Goal: Complete application form: Complete application form

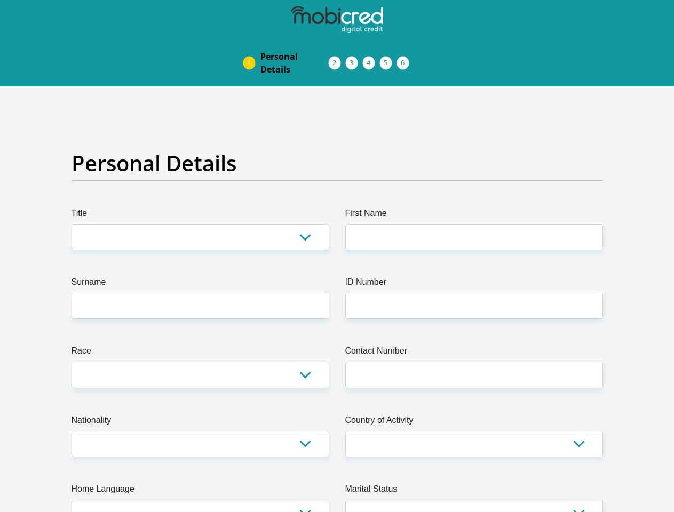
click at [0, 0] on img at bounding box center [0, 0] width 0 height 0
click at [252, 46] on link "Personal Details" at bounding box center [294, 63] width 85 height 34
click at [337, 59] on link "Acceptance of Services" at bounding box center [345, 63] width 17 height 9
click at [0, 0] on span "Documents" at bounding box center [0, 0] width 0 height 0
click at [389, 59] on link "Debicheck Mandate" at bounding box center [379, 63] width 17 height 9
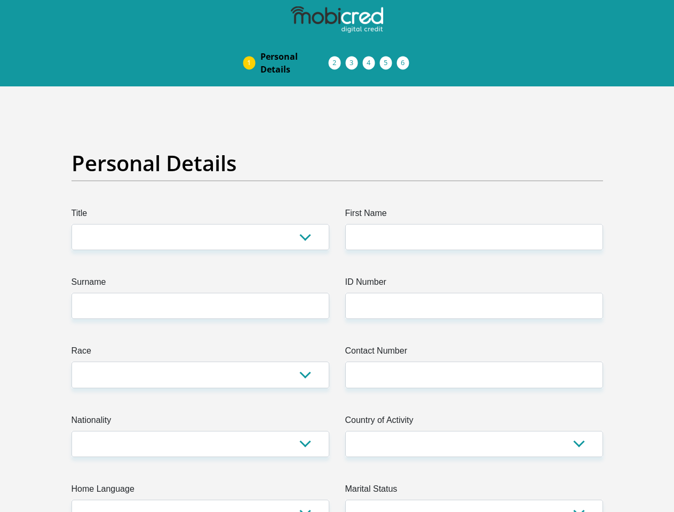
click at [406, 59] on link "Curata Authentication" at bounding box center [397, 63] width 17 height 9
click at [423, 59] on link "Pre Agreement Signoff" at bounding box center [414, 63] width 17 height 9
